Goal: Complete application form

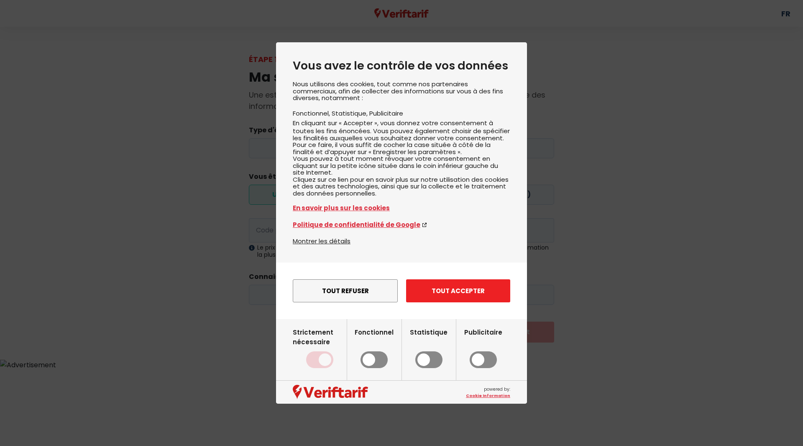
click at [448, 302] on button "Tout accepter" at bounding box center [458, 290] width 104 height 23
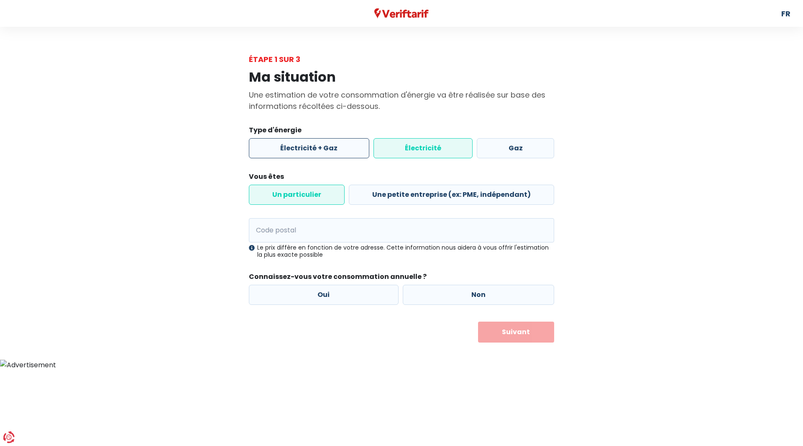
click at [328, 141] on label "Électricité + Gaz" at bounding box center [309, 148] width 120 height 20
click at [328, 141] on input "Électricité + Gaz" at bounding box center [309, 148] width 120 height 20
radio input "true"
click at [417, 154] on label "Électricité" at bounding box center [424, 148] width 100 height 20
click at [417, 154] on input "Électricité" at bounding box center [424, 148] width 100 height 20
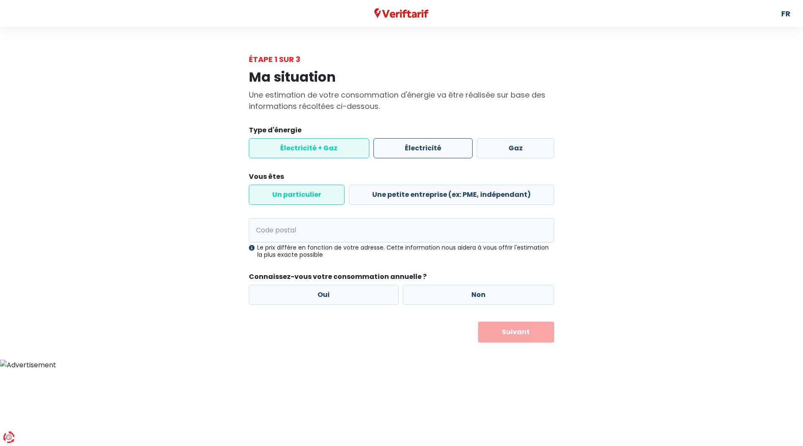
radio input "true"
radio input "false"
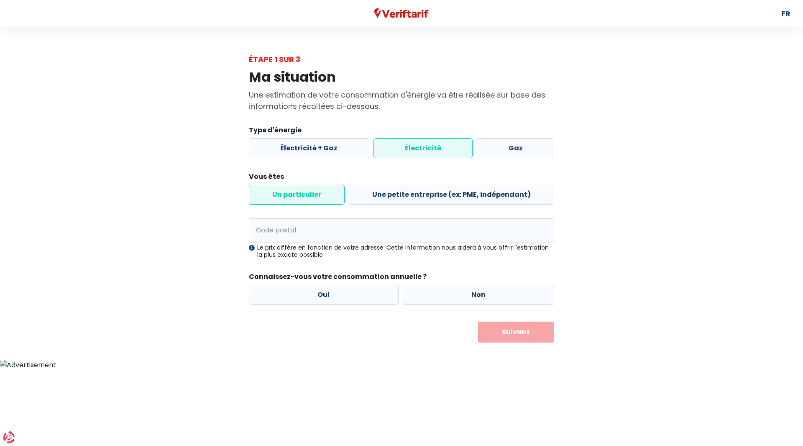
click at [320, 196] on label "Un particulier" at bounding box center [297, 195] width 96 height 20
click at [320, 196] on input "Un particulier" at bounding box center [297, 195] width 96 height 20
click at [298, 237] on input "Code postal" at bounding box center [401, 230] width 305 height 24
type input "4730"
click at [440, 288] on label "Non" at bounding box center [479, 294] width 152 height 20
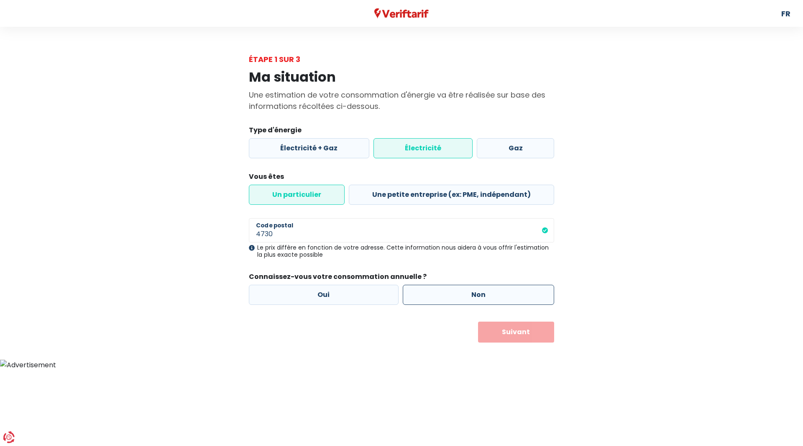
click at [440, 288] on input "Non" at bounding box center [479, 294] width 152 height 20
radio input "true"
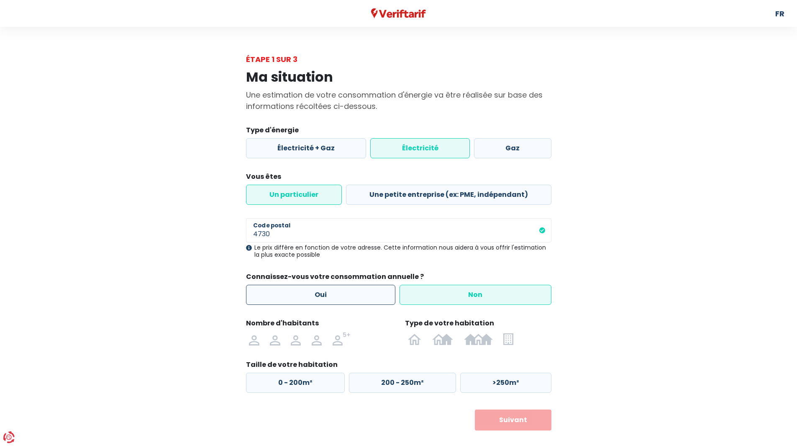
click at [343, 292] on label "Oui" at bounding box center [321, 294] width 150 height 20
click at [343, 292] on input "Oui" at bounding box center [321, 294] width 150 height 20
radio input "true"
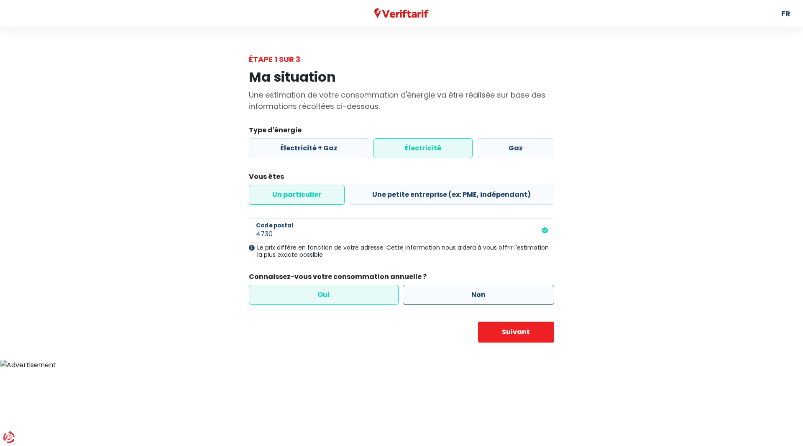
click at [425, 290] on label "Non" at bounding box center [479, 294] width 152 height 20
click at [425, 290] on input "Non" at bounding box center [479, 294] width 152 height 20
radio input "true"
radio input "false"
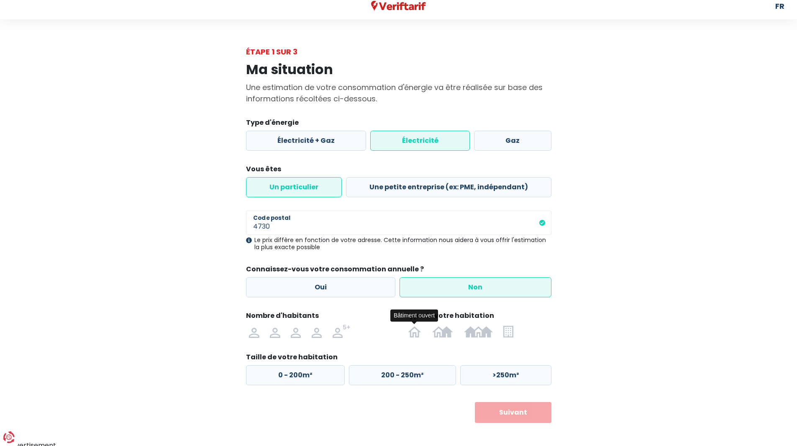
scroll to position [12, 0]
